Goal: Check status: Check status

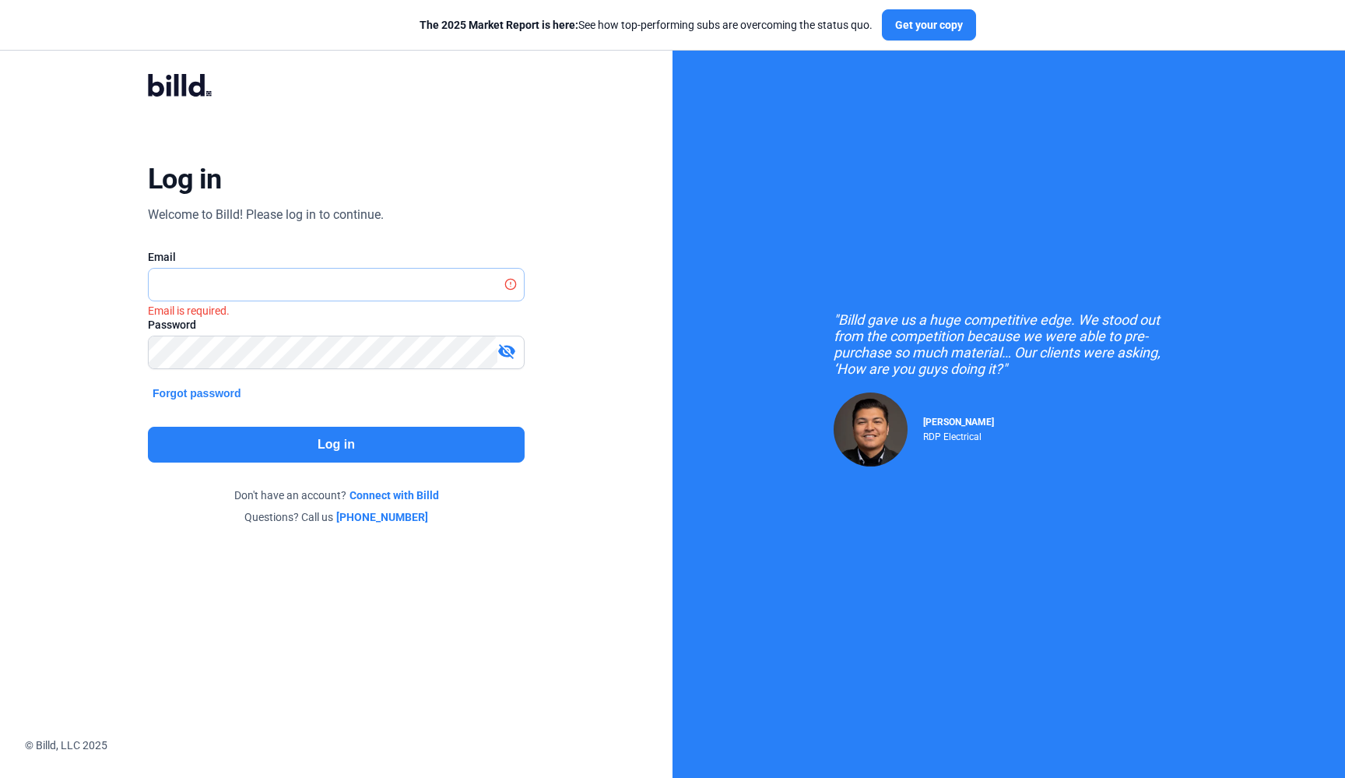
type input "[EMAIL_ADDRESS][DOMAIN_NAME]"
click at [339, 453] on button "Log in" at bounding box center [336, 445] width 377 height 36
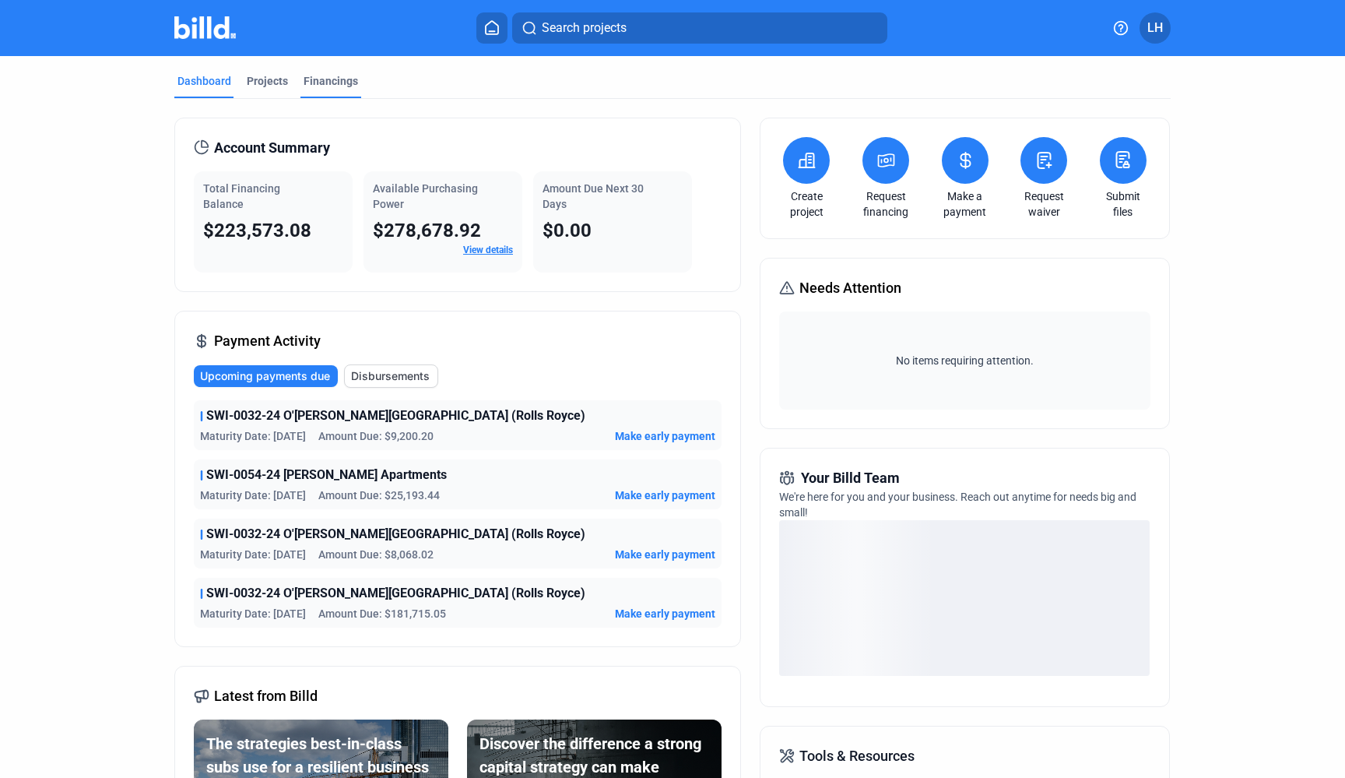
click at [311, 76] on div "Financings" at bounding box center [331, 81] width 54 height 16
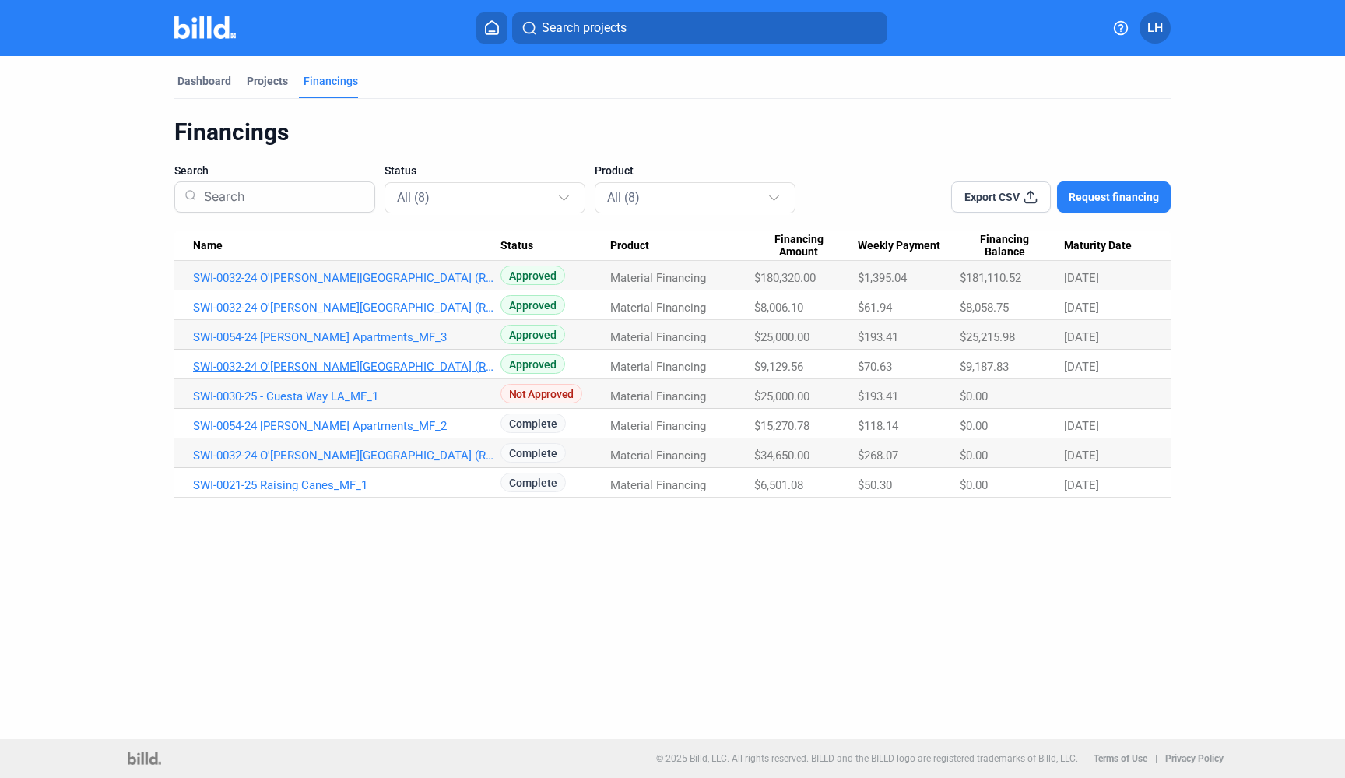
click at [455, 369] on link "SWI-0032-24 O'[PERSON_NAME][GEOGRAPHIC_DATA] (Rolls Royce)_MF_2" at bounding box center [346, 367] width 307 height 14
click at [427, 273] on link "SWI-0032-24 O'[PERSON_NAME][GEOGRAPHIC_DATA] (Rolls Royce)_MF_5" at bounding box center [346, 278] width 307 height 14
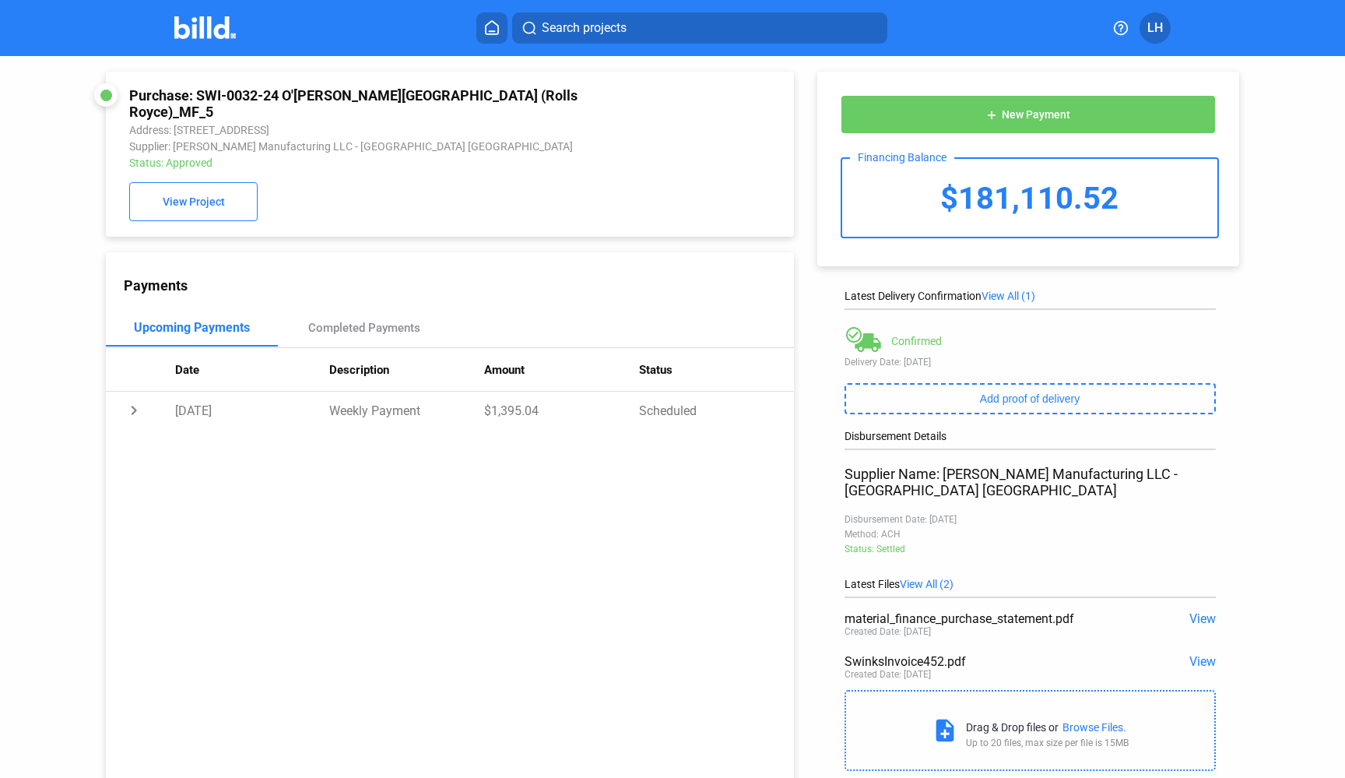
scroll to position [2, 0]
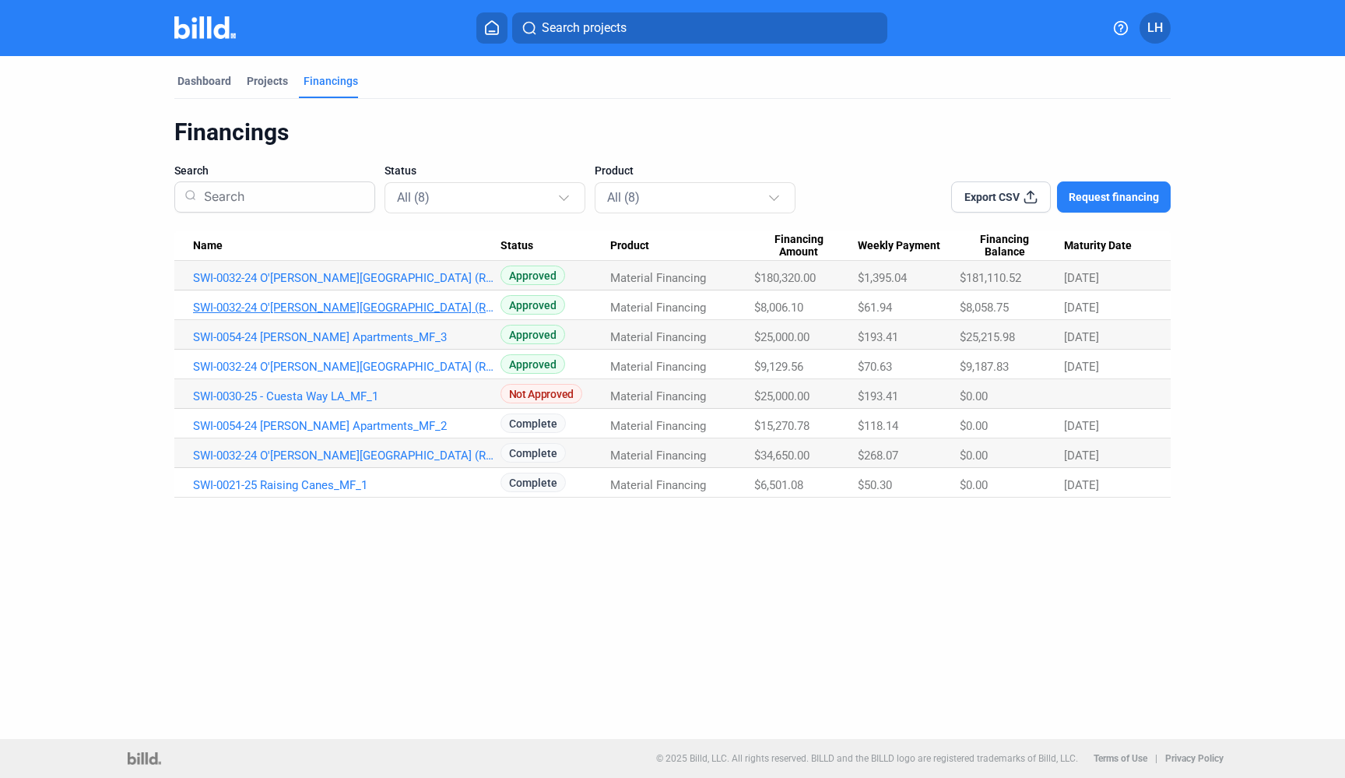
click at [377, 304] on link "SWI-0032-24 O'[PERSON_NAME][GEOGRAPHIC_DATA] (Rolls Royce)_MF_3" at bounding box center [346, 307] width 307 height 14
click at [258, 335] on link "SWI-0054-24 [PERSON_NAME] Apartments_MF_3" at bounding box center [346, 337] width 307 height 14
click at [251, 339] on link "SWI-0054-24 [PERSON_NAME] Apartments_MF_3" at bounding box center [346, 337] width 307 height 14
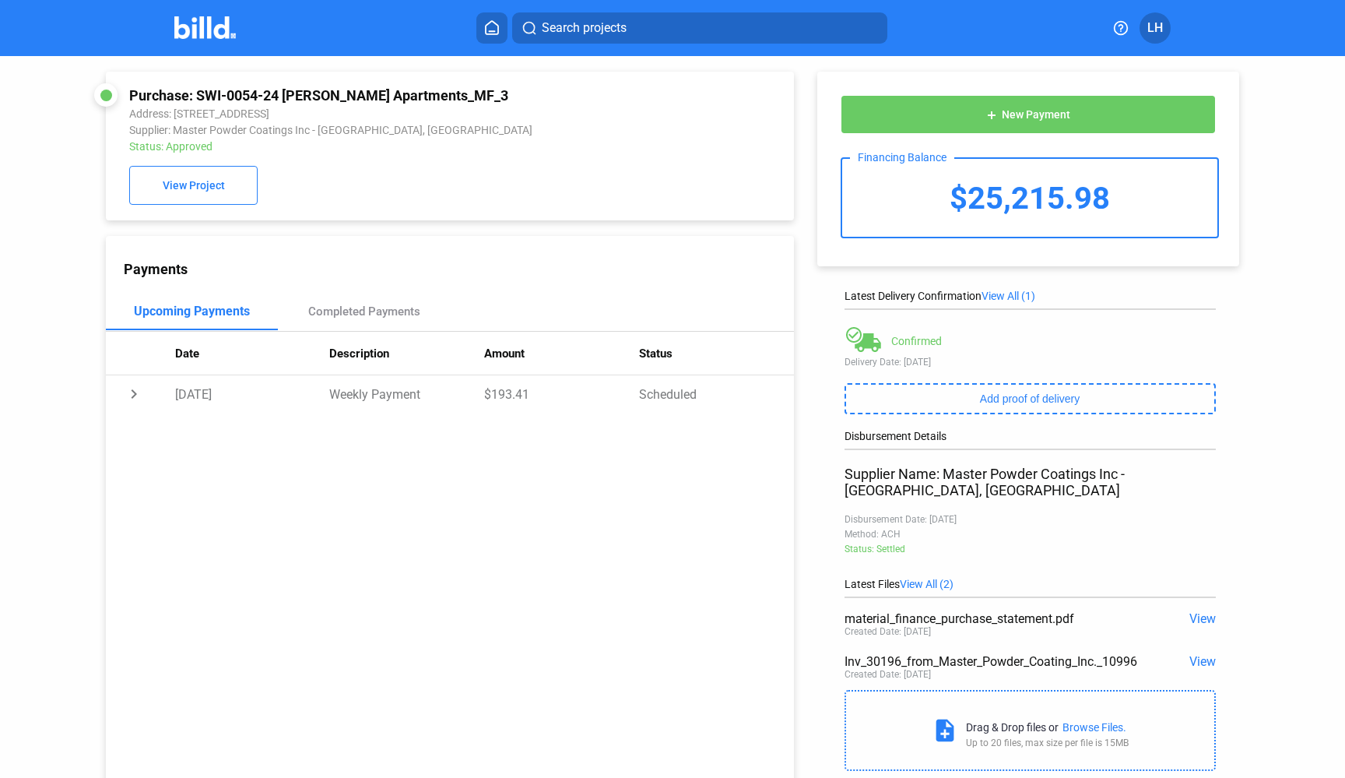
click at [209, 29] on img at bounding box center [204, 27] width 61 height 23
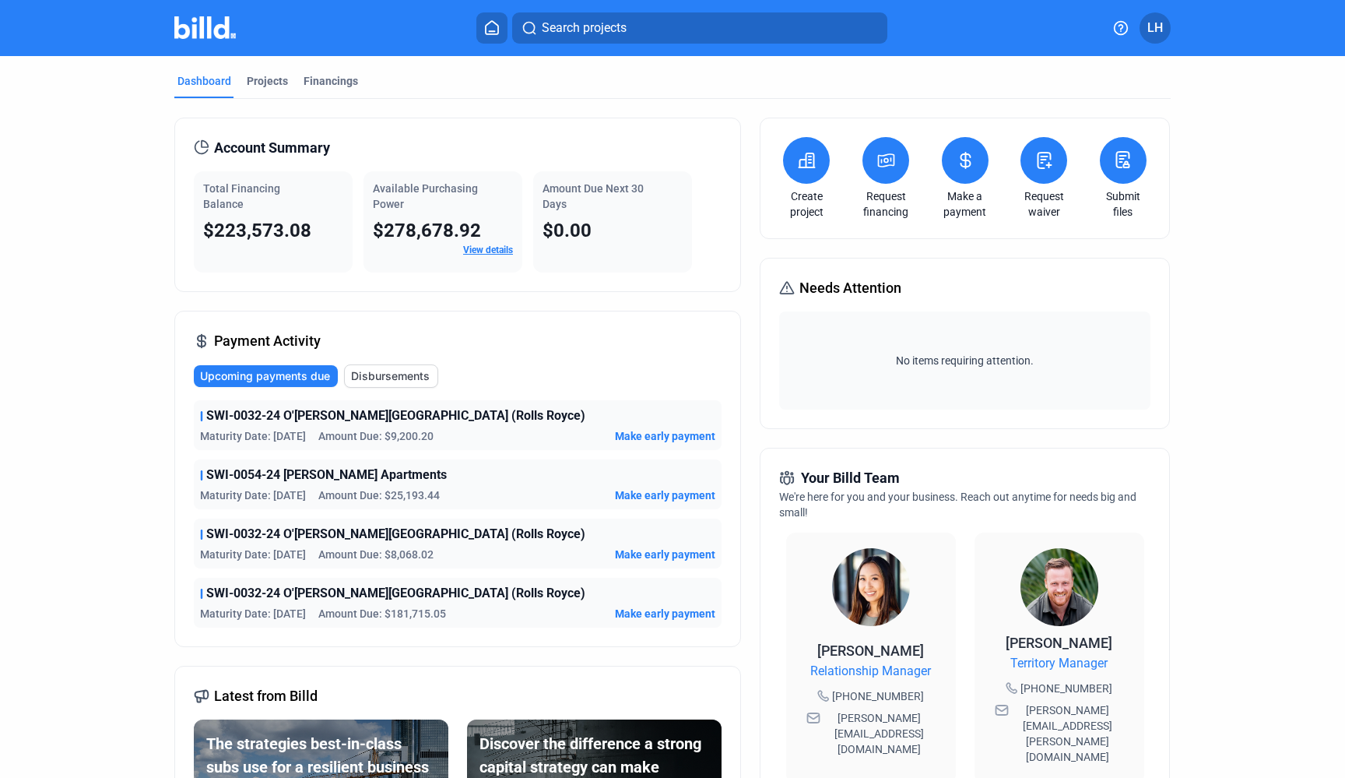
click at [776, 273] on div "Needs Attention No items requiring attention." at bounding box center [964, 343] width 409 height 171
